Goal: Navigation & Orientation: Understand site structure

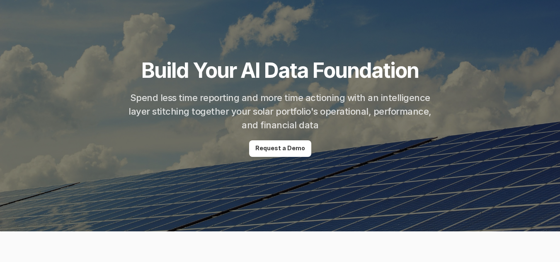
scroll to position [77, 0]
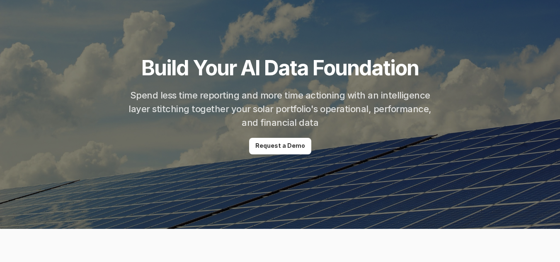
click at [293, 143] on p "Request a Demo" at bounding box center [280, 146] width 50 height 7
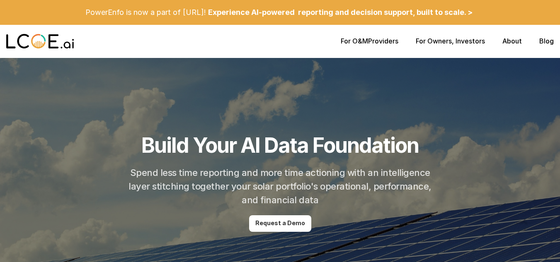
click at [47, 41] on img at bounding box center [40, 41] width 68 height 17
click at [366, 40] on link "For O&M" at bounding box center [354, 41] width 27 height 8
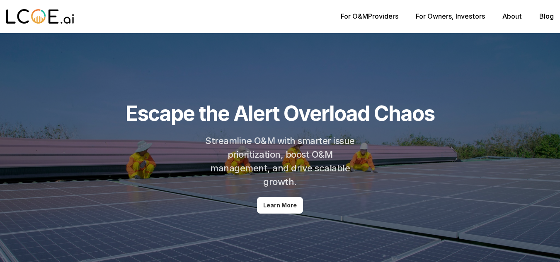
click at [425, 13] on link "For Owners" at bounding box center [434, 16] width 36 height 8
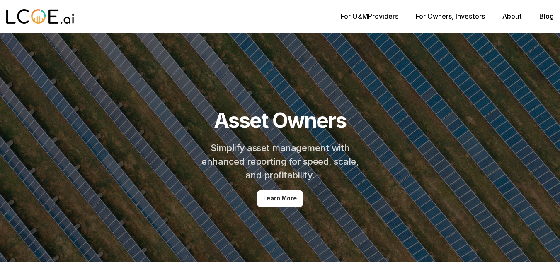
click at [518, 15] on link "About" at bounding box center [511, 16] width 19 height 8
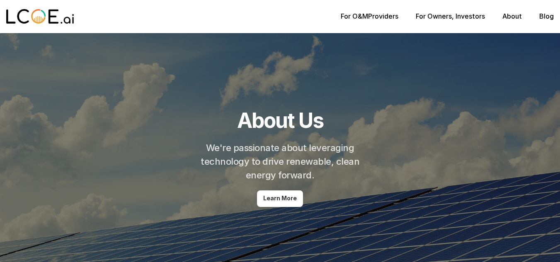
click at [55, 10] on img at bounding box center [40, 16] width 68 height 17
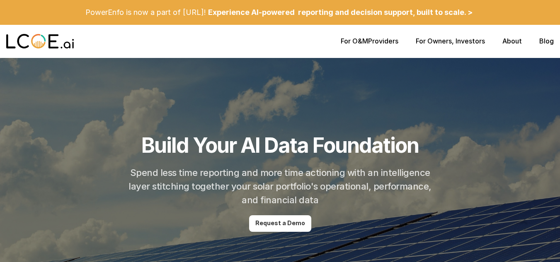
click at [450, 12] on p "Experience AI-powered reporting and decision support, built to scale. >" at bounding box center [340, 12] width 264 height 9
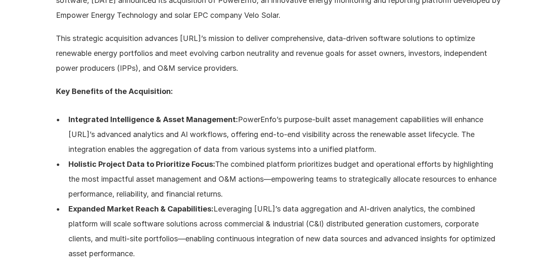
scroll to position [648, 0]
